Goal: Transaction & Acquisition: Obtain resource

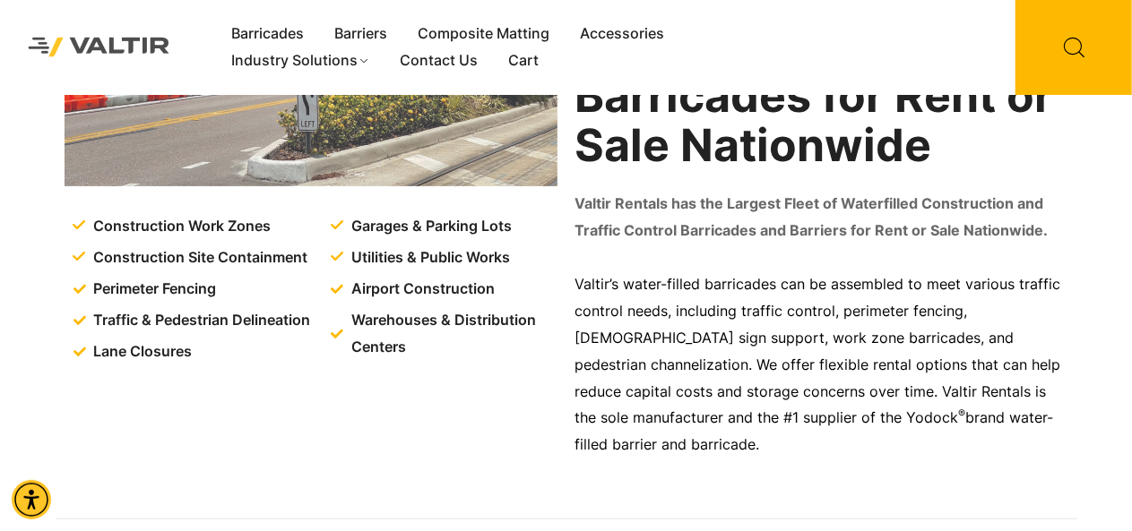
scroll to position [302, 0]
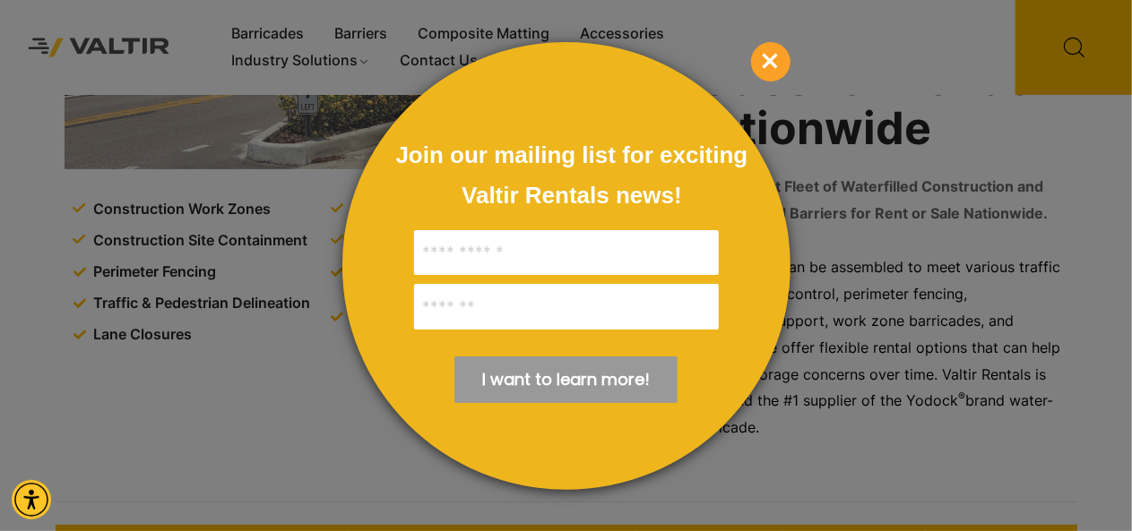
click at [773, 50] on span "×" at bounding box center [770, 61] width 39 height 39
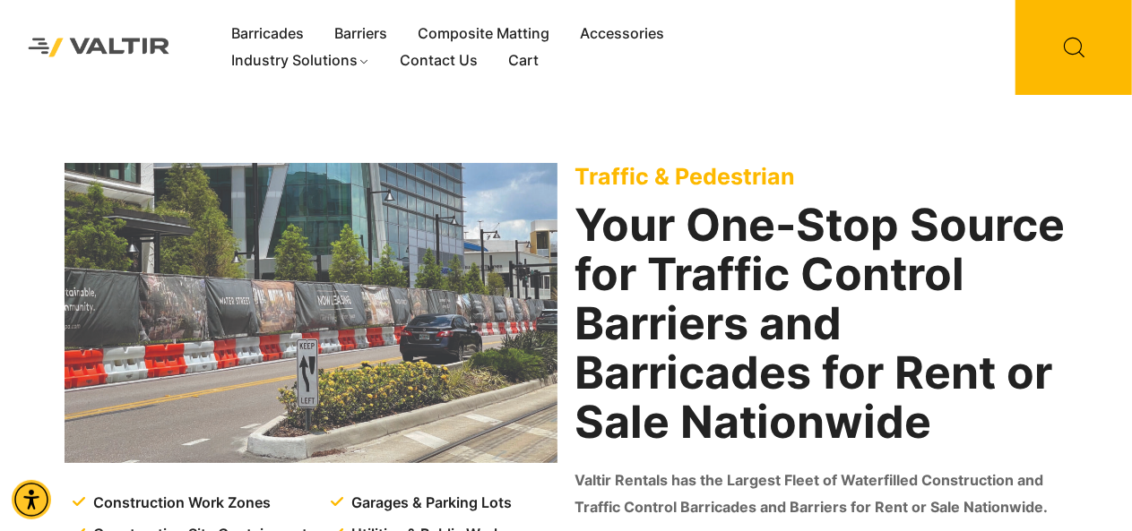
scroll to position [0, 0]
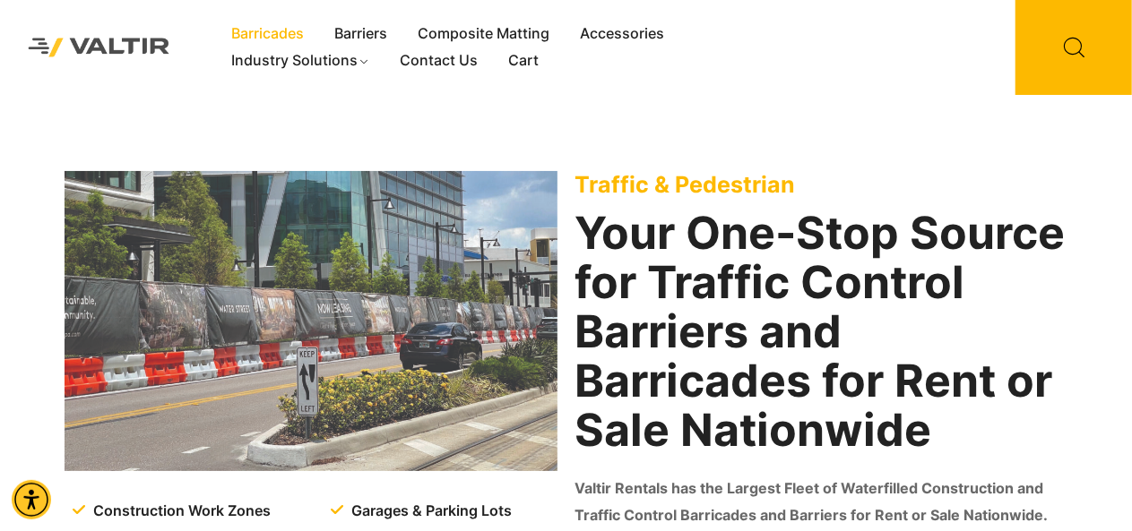
click at [256, 31] on link "Barricades" at bounding box center [267, 34] width 103 height 27
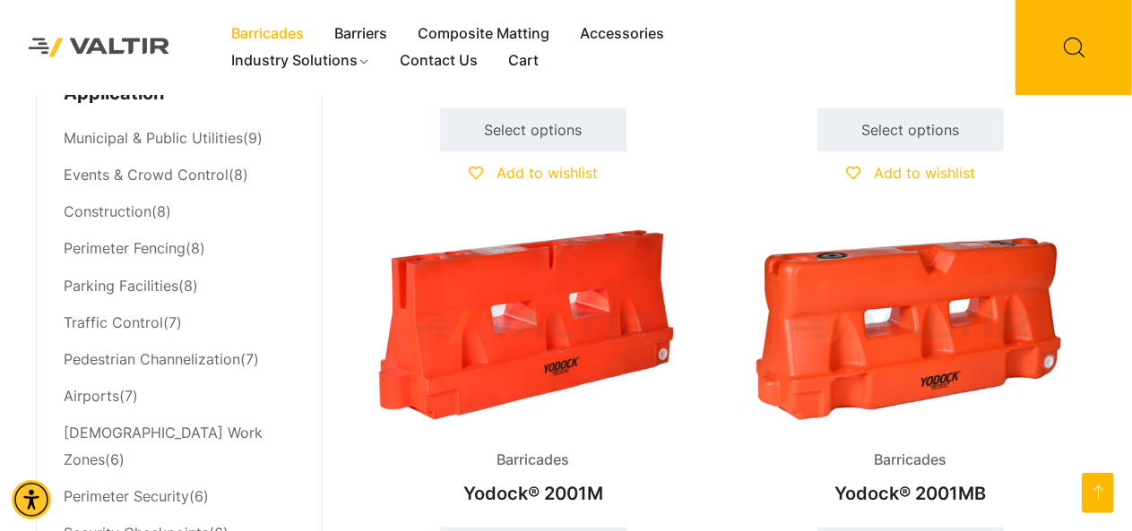
scroll to position [801, 0]
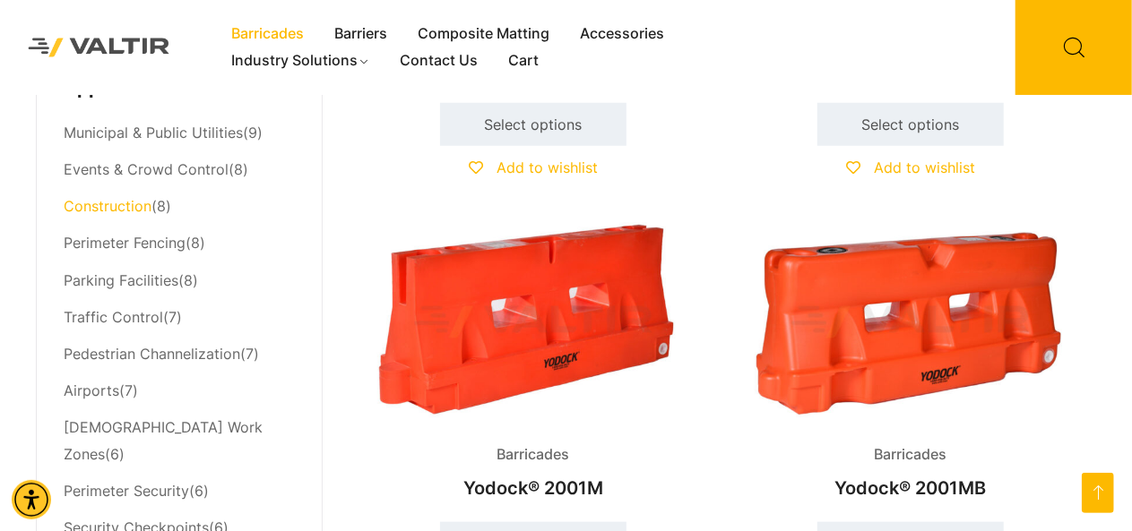
click at [93, 207] on link "Construction" at bounding box center [108, 206] width 88 height 18
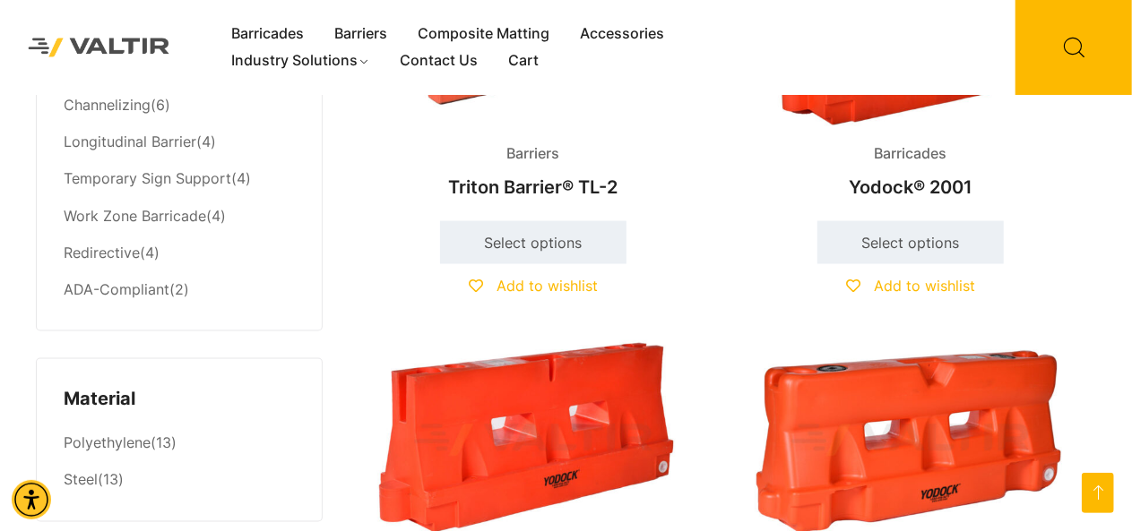
scroll to position [1280, 0]
